Goal: Task Accomplishment & Management: Complete application form

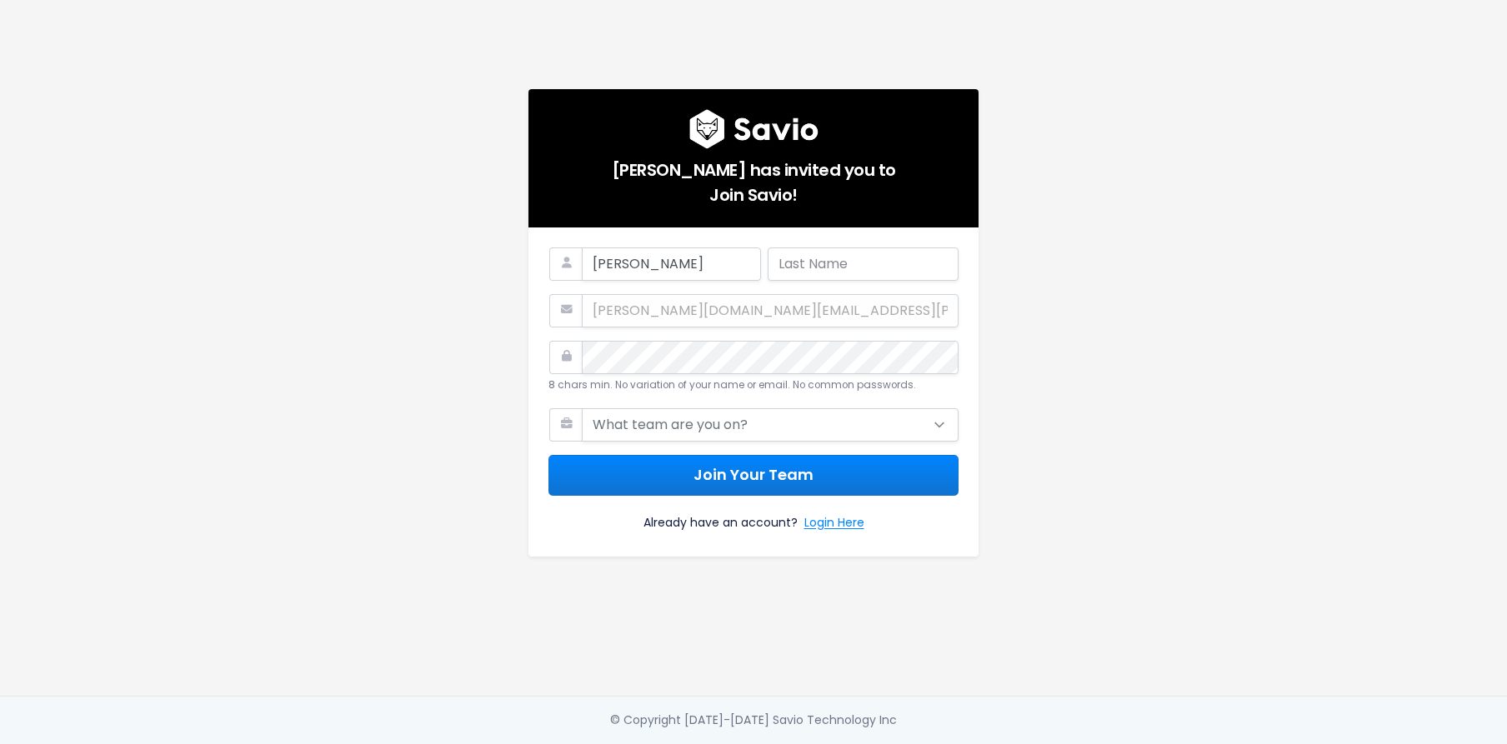
type input "[PERSON_NAME]"
click at [738, 426] on select "What team are you on? Support Product Sales Customer Success Marketing Other" at bounding box center [770, 424] width 377 height 33
select select "CUSTOMER_SUCCESS"
click at [582, 408] on select "What team are you on? Support Product Sales Customer Success Marketing Other" at bounding box center [770, 424] width 377 height 33
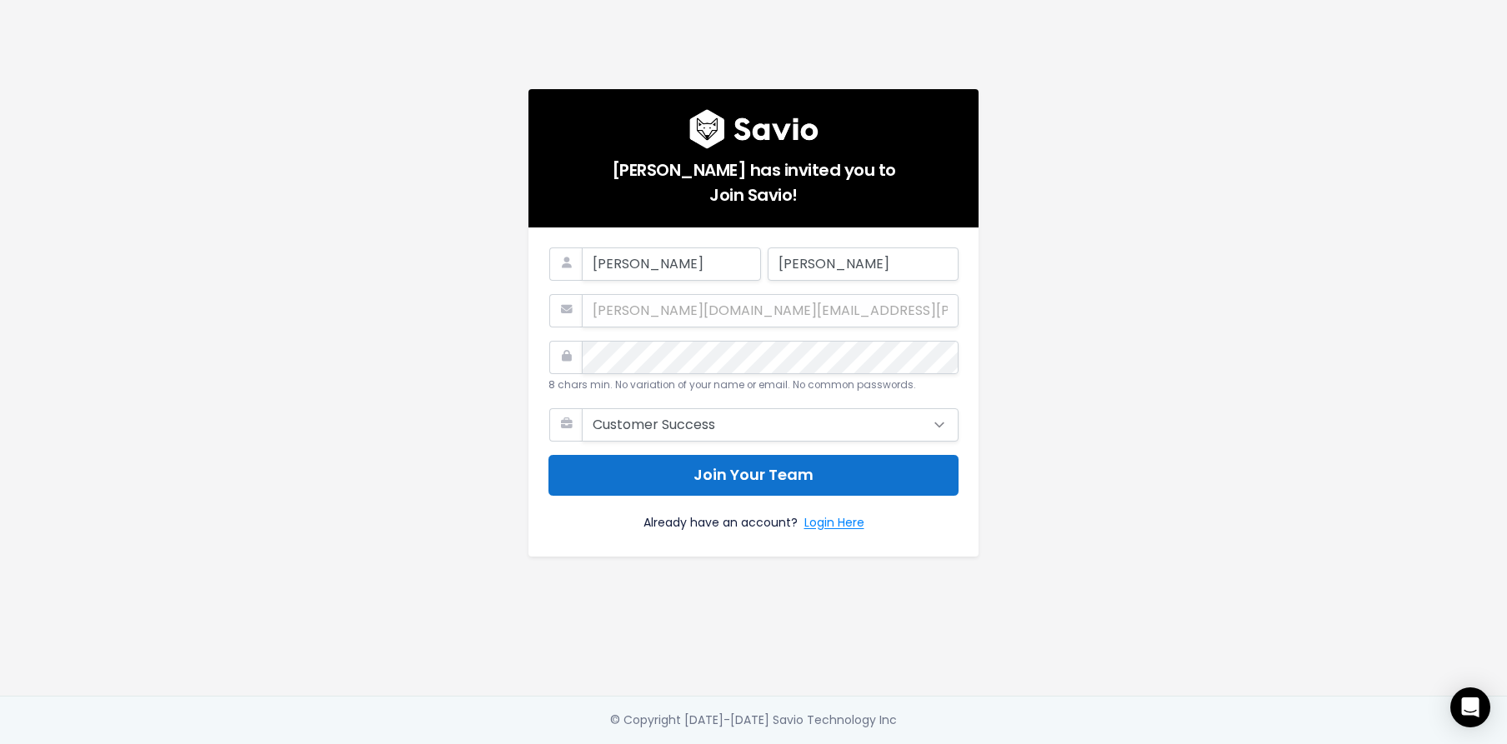
click at [729, 470] on button "Join Your Team" at bounding box center [753, 475] width 410 height 41
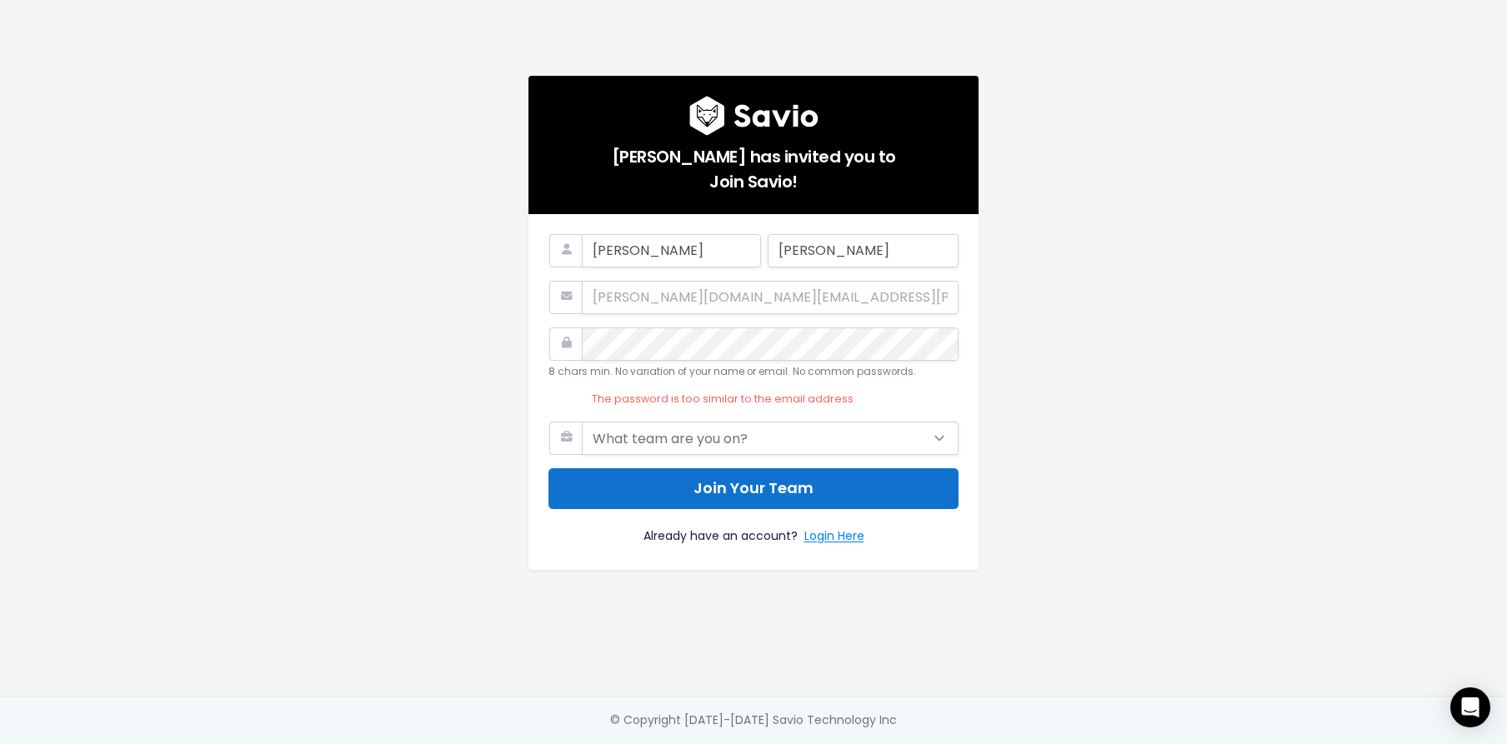
click at [713, 487] on button "Join Your Team" at bounding box center [753, 488] width 410 height 41
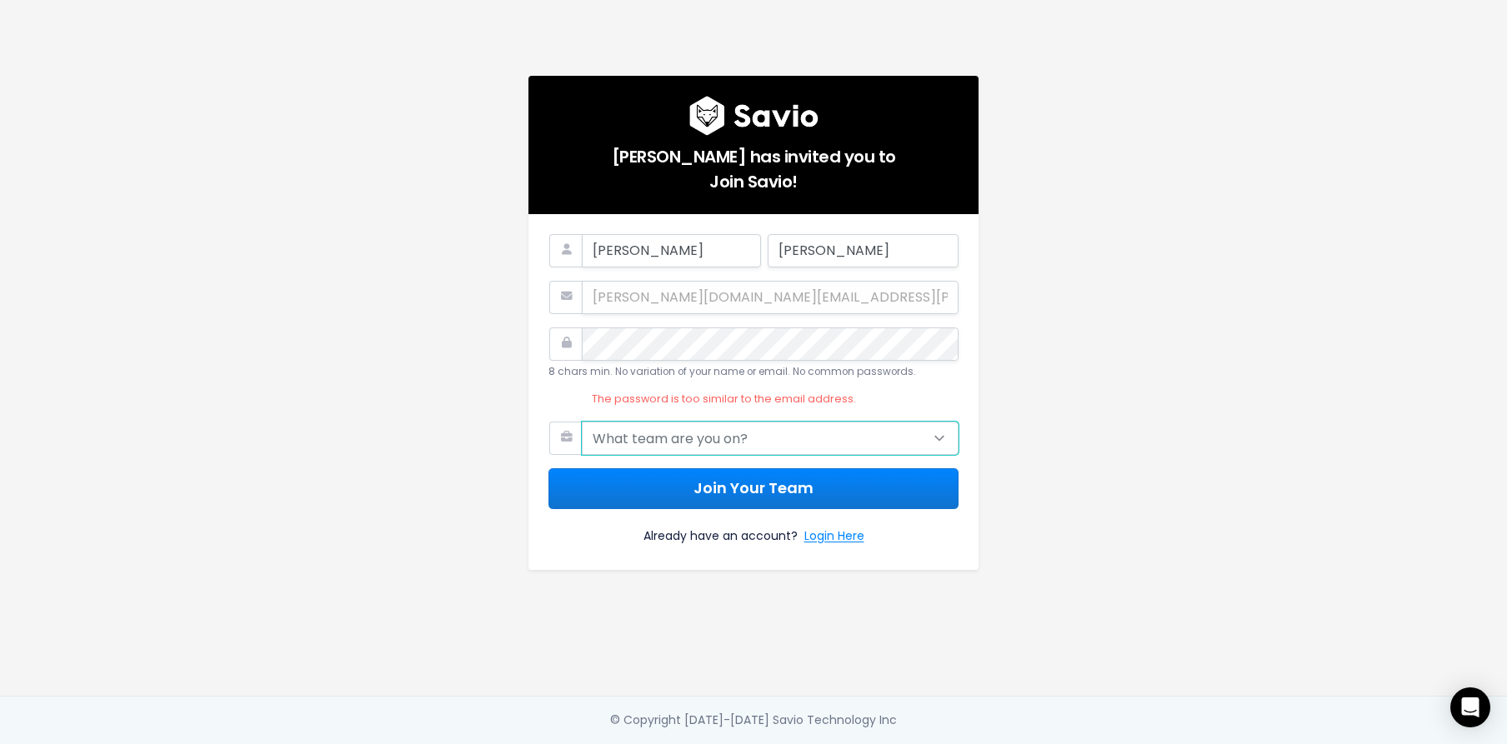
click at [726, 422] on select "What team are you on? Support Product Sales Customer Success Marketing Other" at bounding box center [770, 438] width 377 height 33
select select "CUSTOMER_SUCCESS"
click at [582, 422] on select "What team are you on? Support Product Sales Customer Success Marketing Other" at bounding box center [770, 438] width 377 height 33
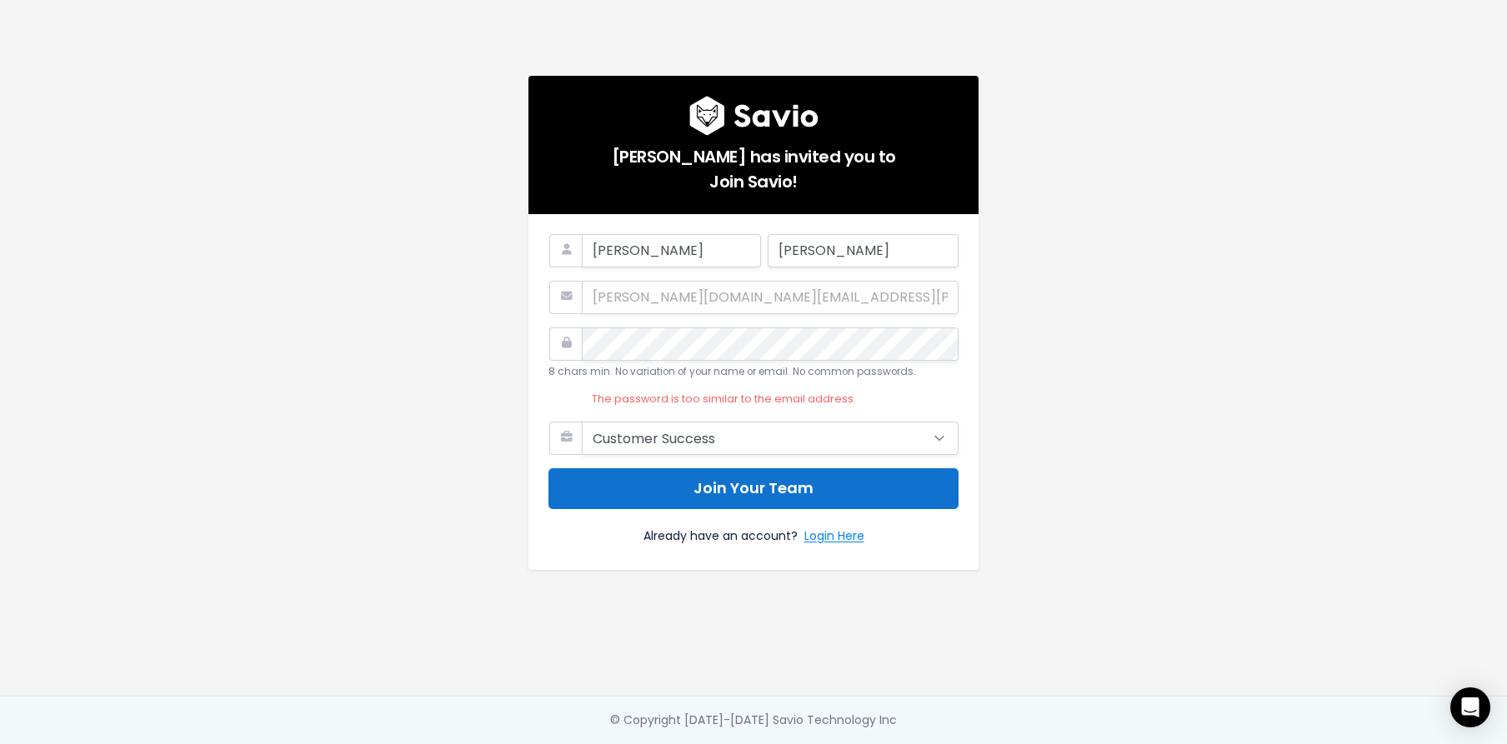
click at [678, 490] on button "Join Your Team" at bounding box center [753, 488] width 410 height 41
click at [787, 478] on button "Join Your Team" at bounding box center [753, 488] width 410 height 41
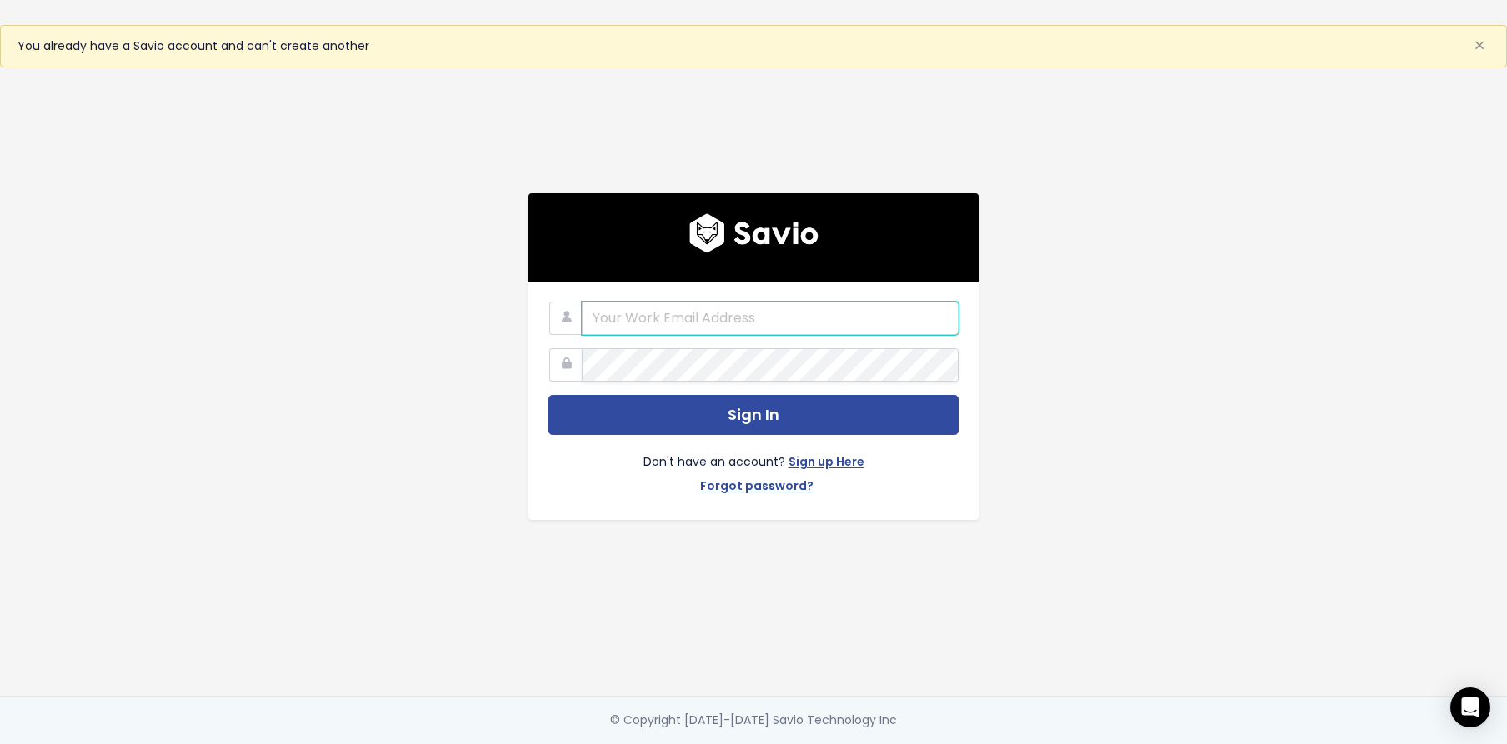
click at [863, 310] on input "email" at bounding box center [770, 318] width 377 height 33
type input "[PERSON_NAME][DOMAIN_NAME][EMAIL_ADDRESS][PERSON_NAME][DOMAIN_NAME]"
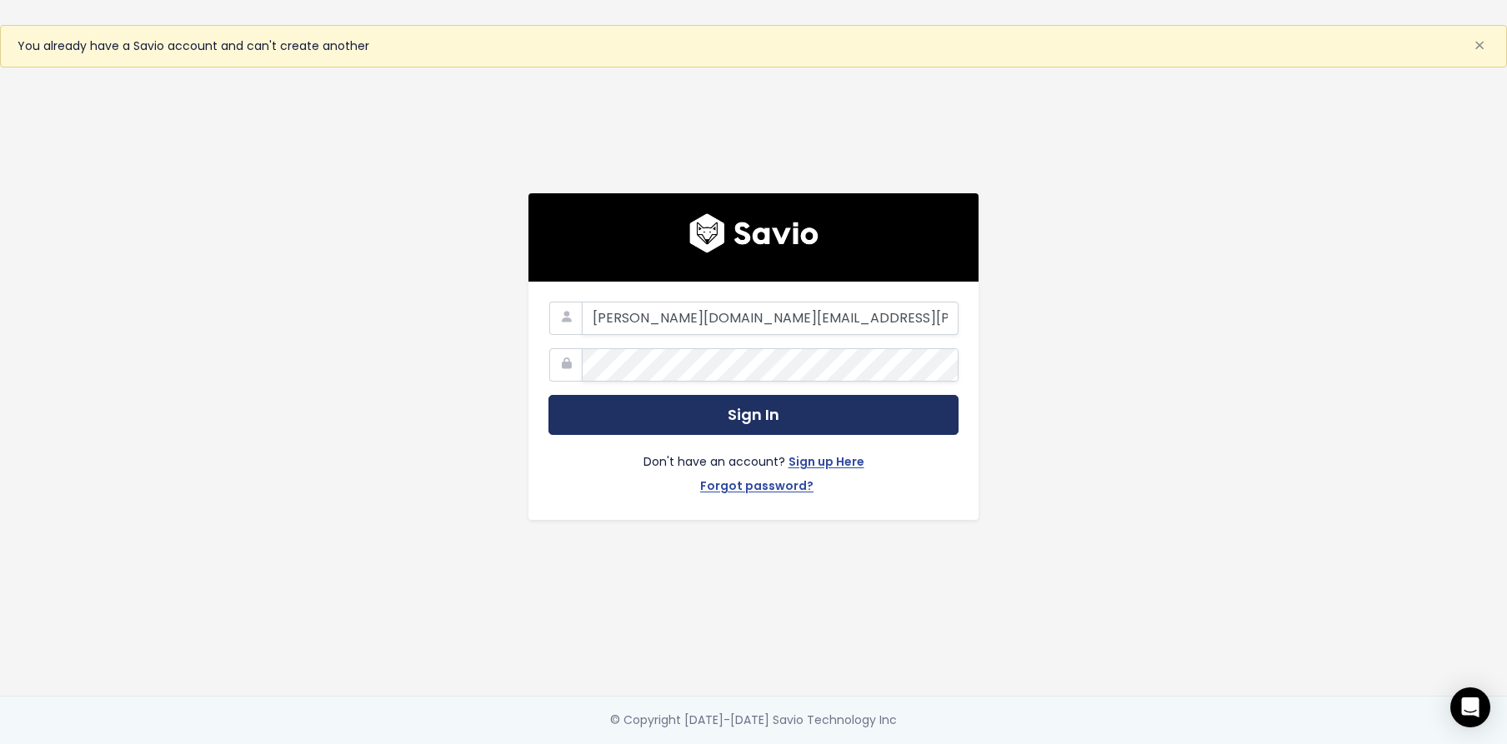
click at [686, 402] on button "Sign In" at bounding box center [753, 415] width 410 height 41
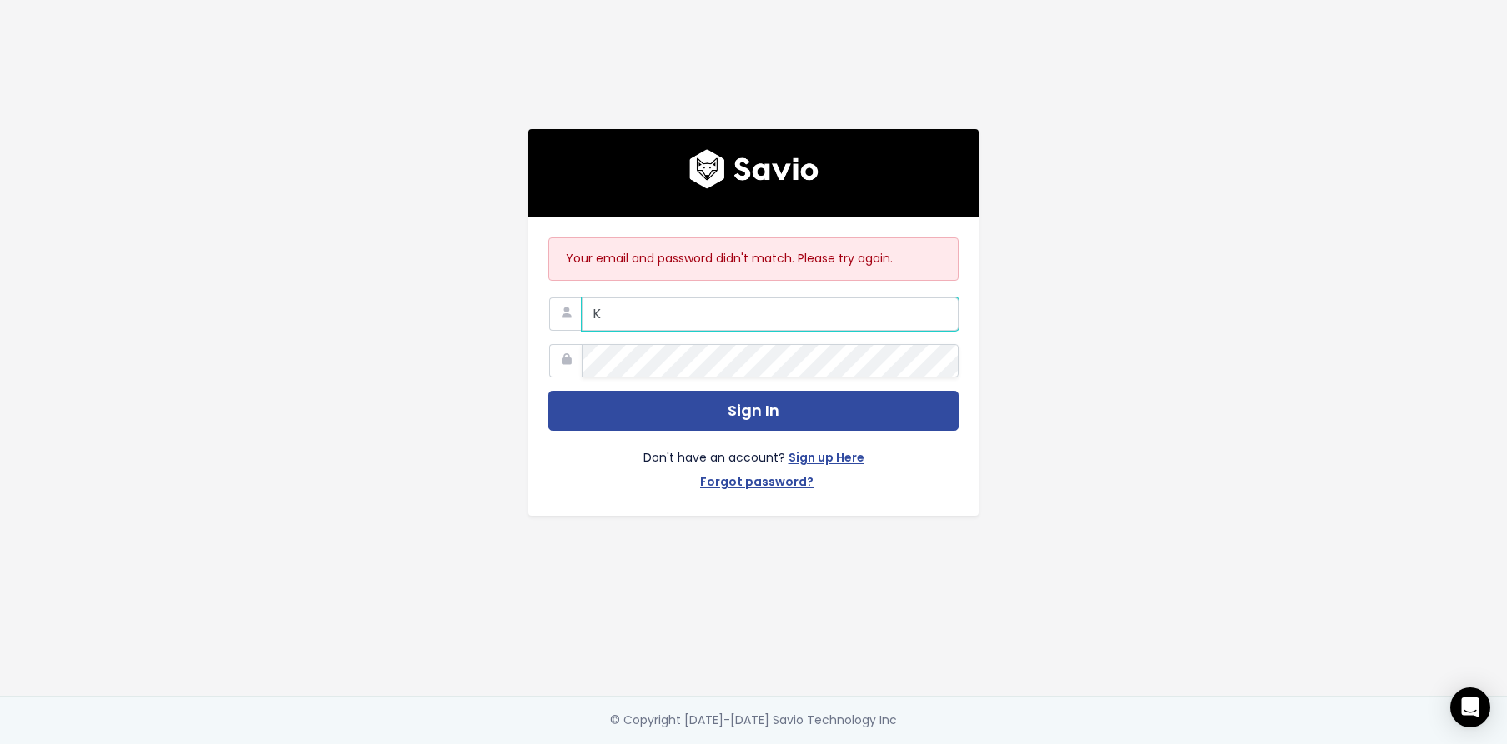
type input "[PERSON_NAME][DOMAIN_NAME][EMAIL_ADDRESS][PERSON_NAME][DOMAIN_NAME]"
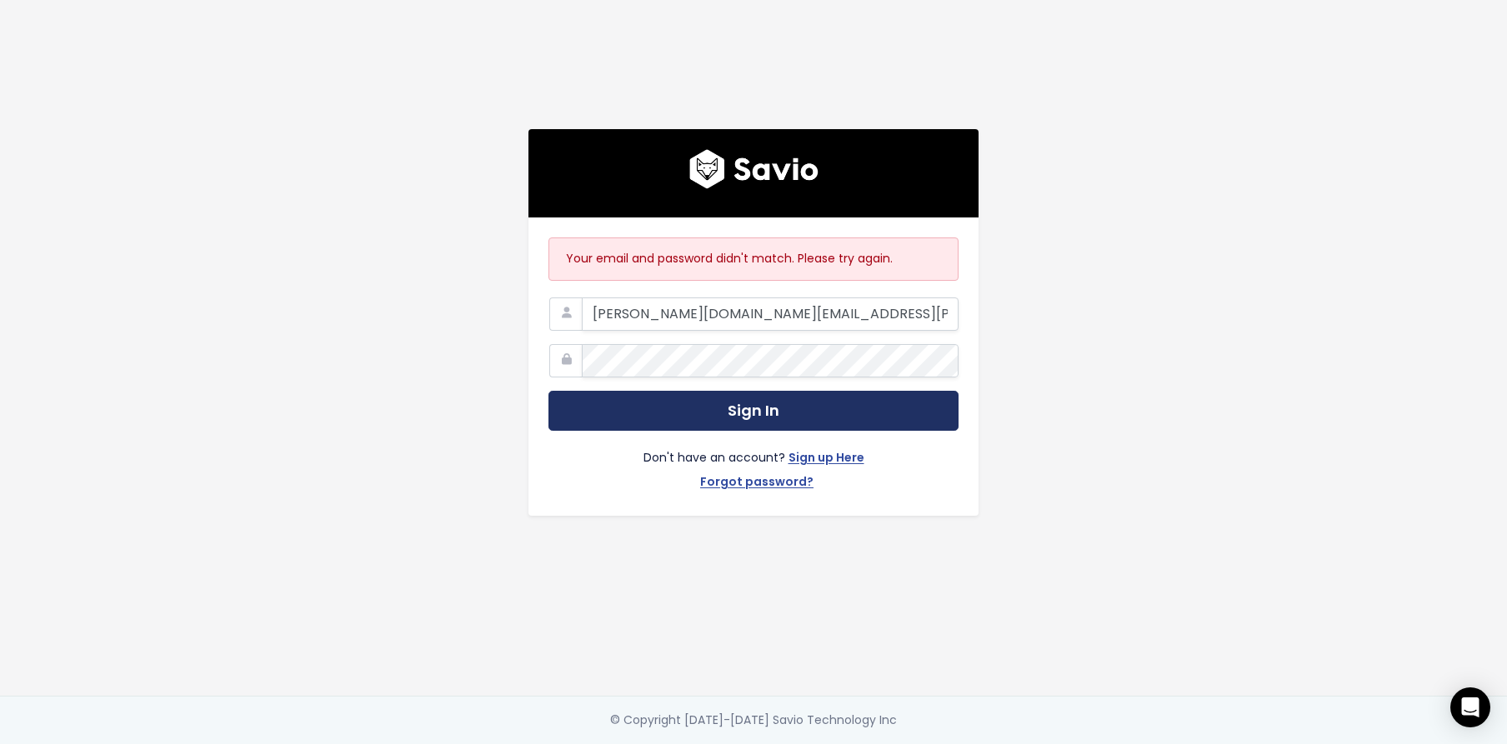
click at [602, 410] on button "Sign In" at bounding box center [753, 411] width 410 height 41
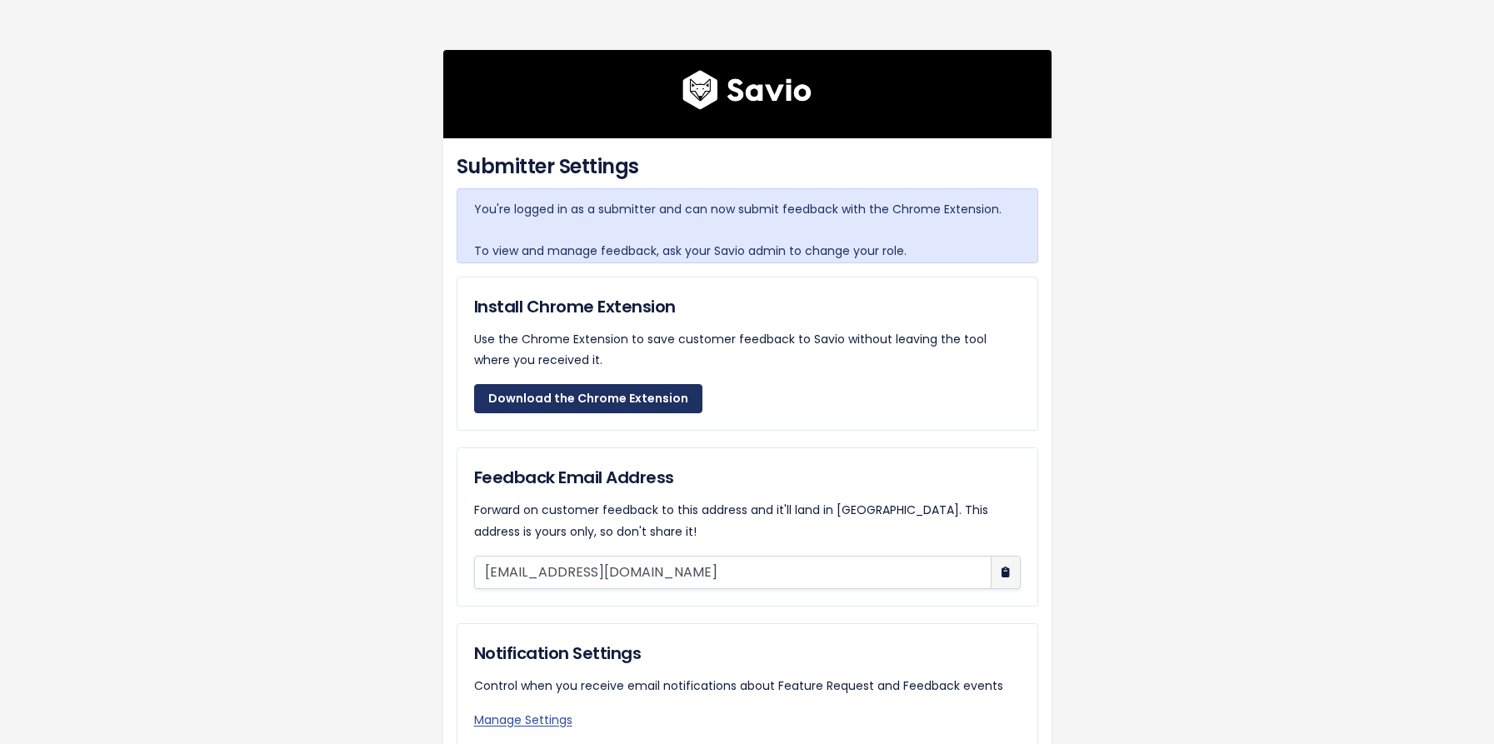
click at [611, 395] on link "Download the Chrome Extension" at bounding box center [588, 399] width 228 height 30
click at [776, 103] on img at bounding box center [747, 90] width 129 height 40
